Goal: Find specific page/section: Find specific page/section

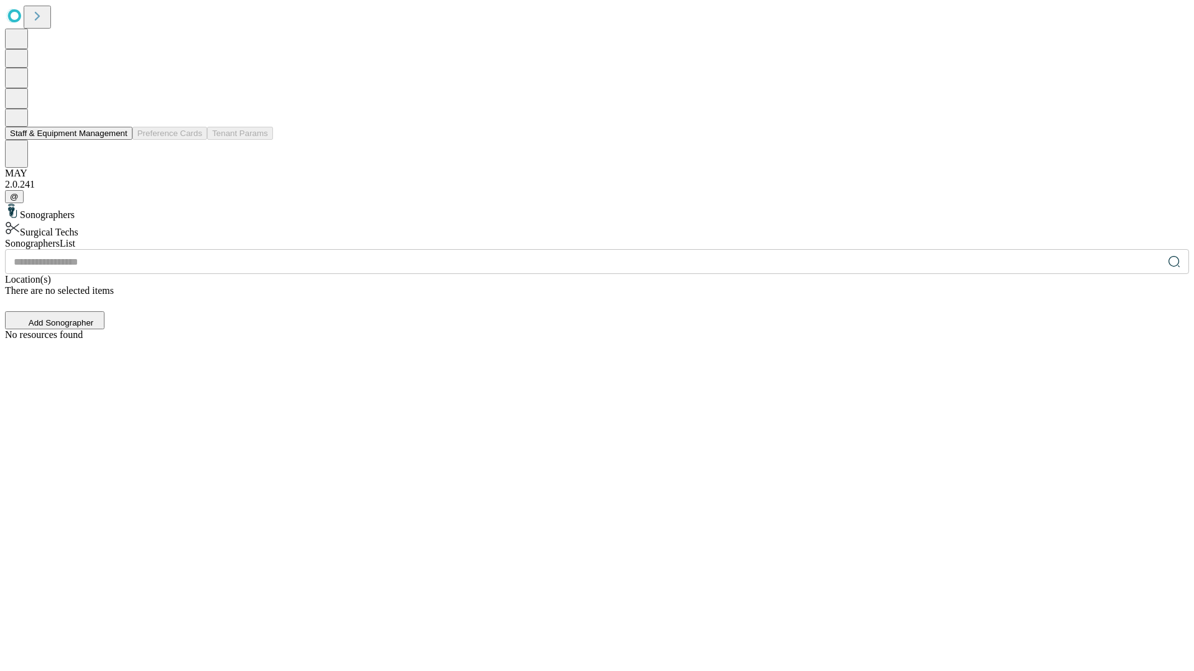
click at [119, 140] on button "Staff & Equipment Management" at bounding box center [68, 133] width 127 height 13
